Goal: Task Accomplishment & Management: Use online tool/utility

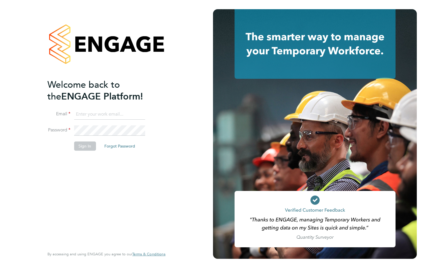
click at [99, 113] on input at bounding box center [109, 114] width 71 height 10
type input "claire.prest@a2dominion.co.uk"
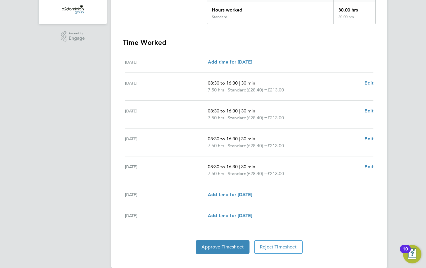
scroll to position [141, 0]
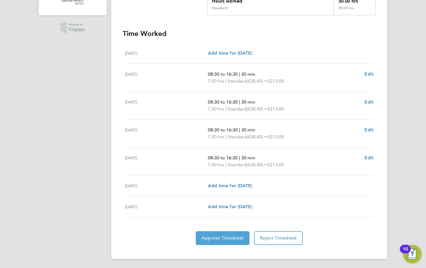
click at [234, 240] on span "Approve Timesheet" at bounding box center [222, 238] width 42 height 6
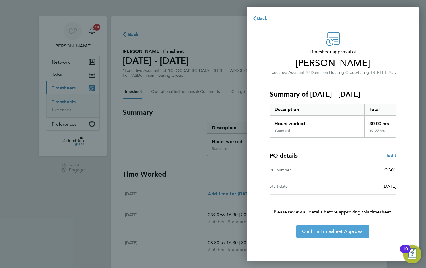
click at [317, 228] on button "Confirm Timesheet Approval" at bounding box center [332, 231] width 73 height 14
